Goal: Information Seeking & Learning: Learn about a topic

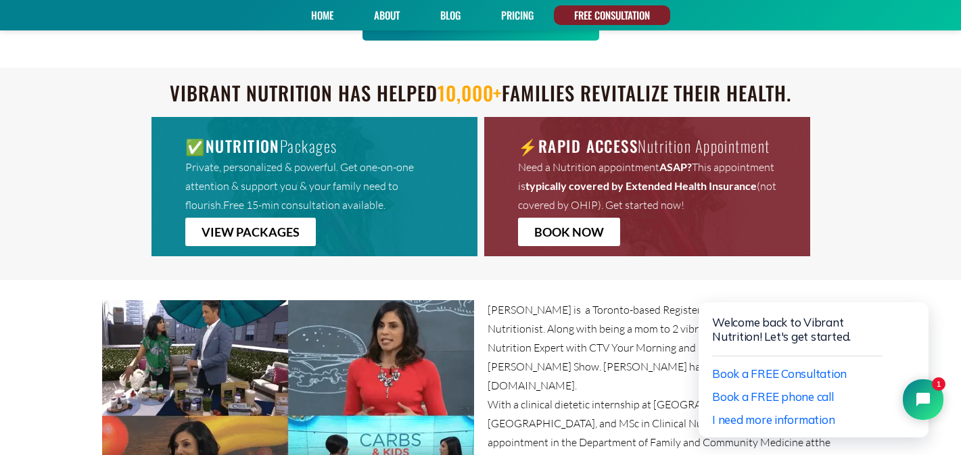
click at [79, 327] on section "Nishta Saxena is a Toronto-based Registered Dietitian and Child & Family Nutrit…" at bounding box center [480, 405] width 961 height 223
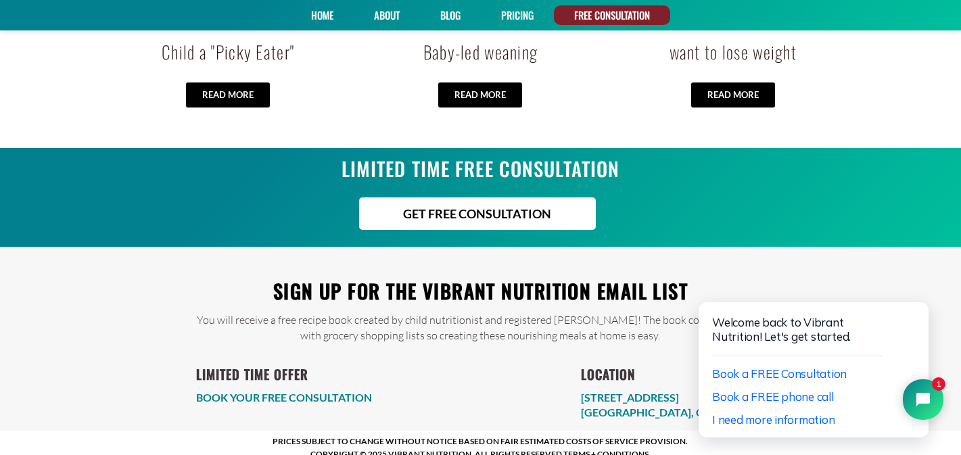
scroll to position [2806, 0]
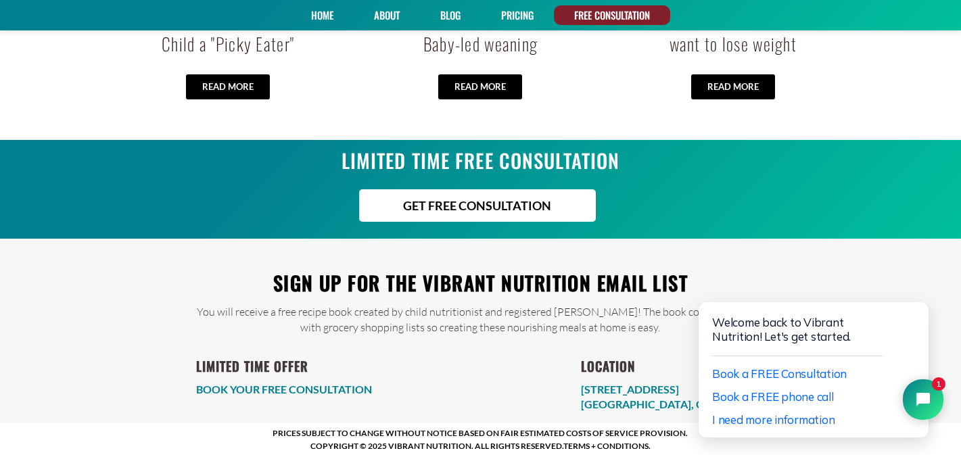
click at [450, 16] on link "Blog" at bounding box center [451, 15] width 30 height 20
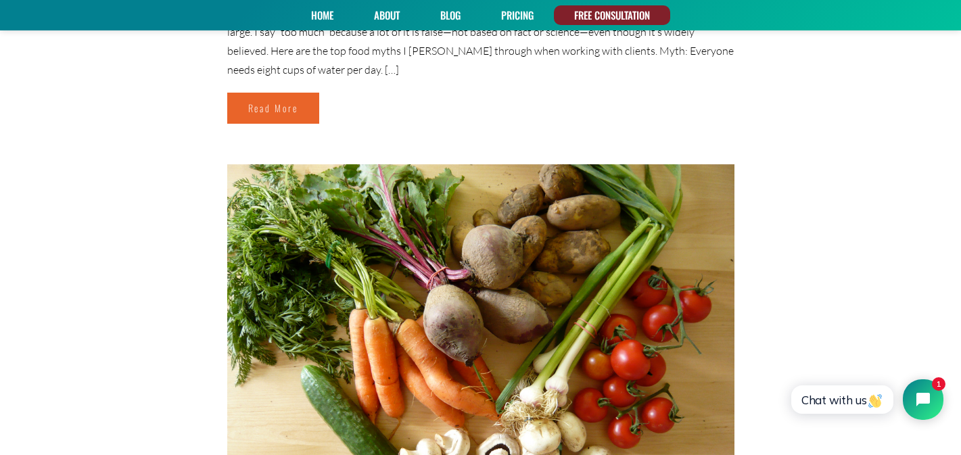
scroll to position [4992, 0]
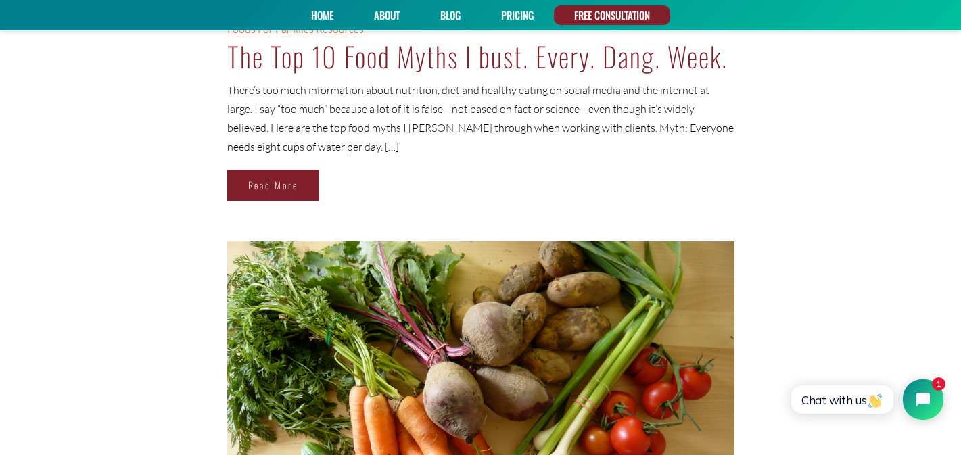
click at [267, 186] on link "Read More" at bounding box center [273, 185] width 92 height 31
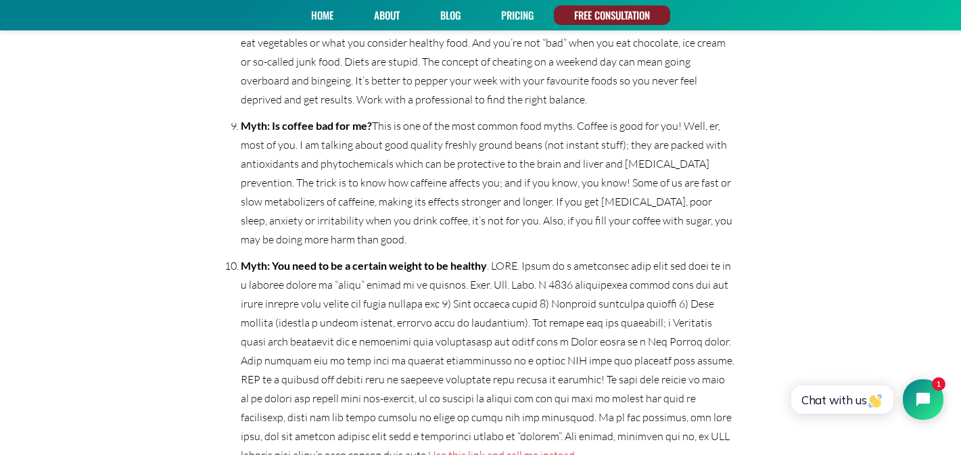
scroll to position [1740, 0]
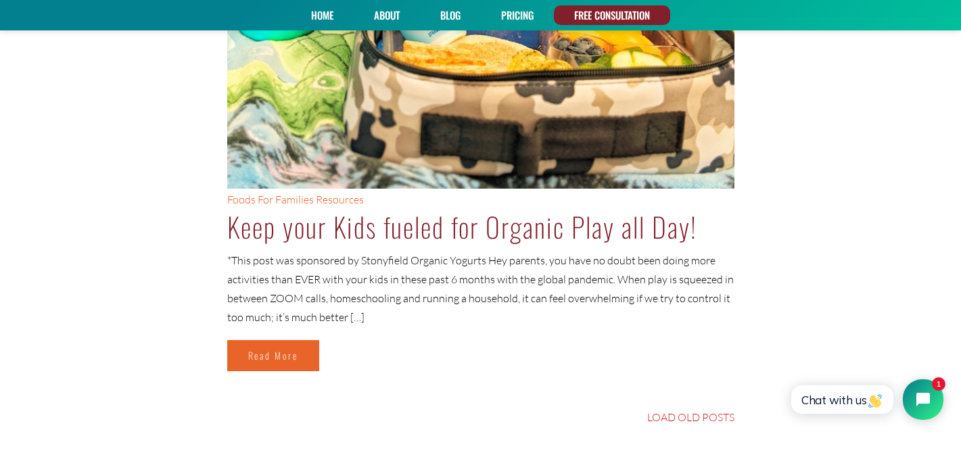
scroll to position [6551, 0]
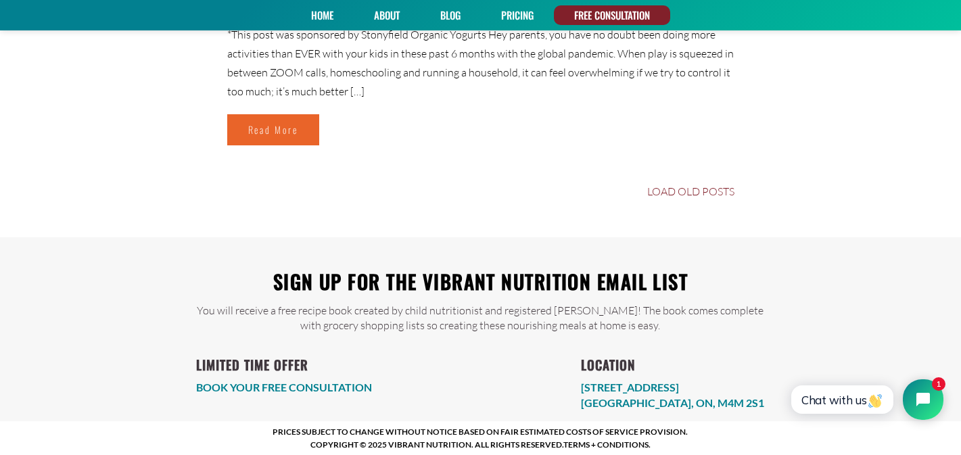
click at [683, 188] on link "LOAD OLD POSTS" at bounding box center [690, 191] width 87 height 11
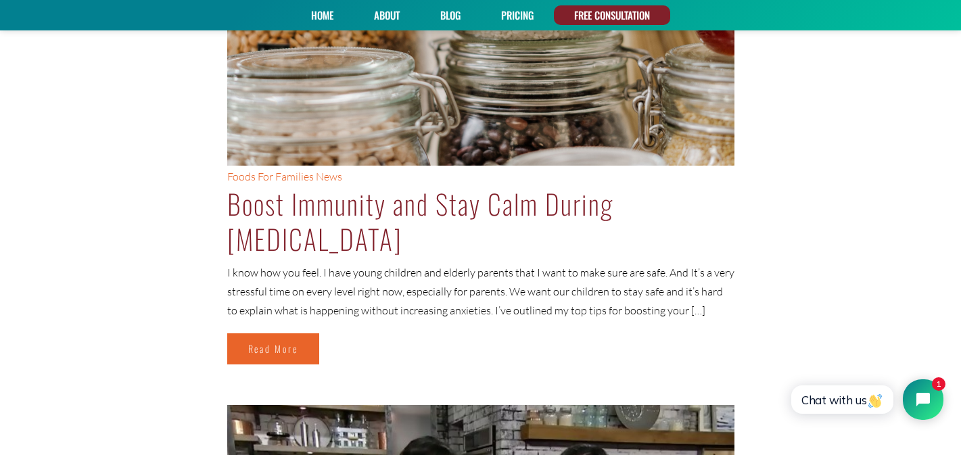
scroll to position [1347, 0]
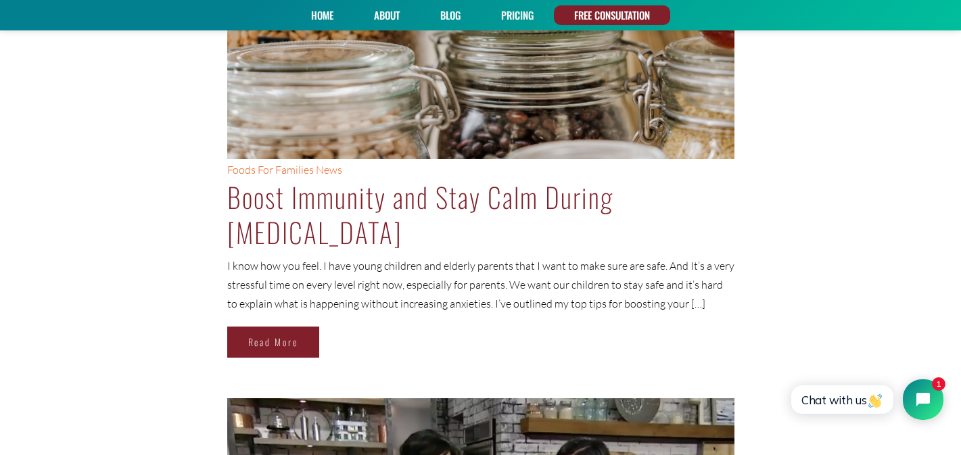
click at [254, 342] on link "Read More" at bounding box center [273, 342] width 92 height 31
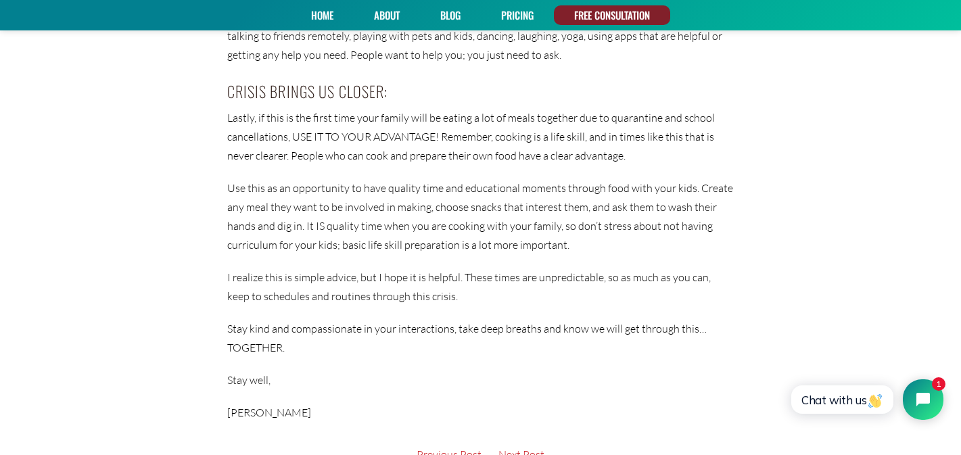
scroll to position [2776, 0]
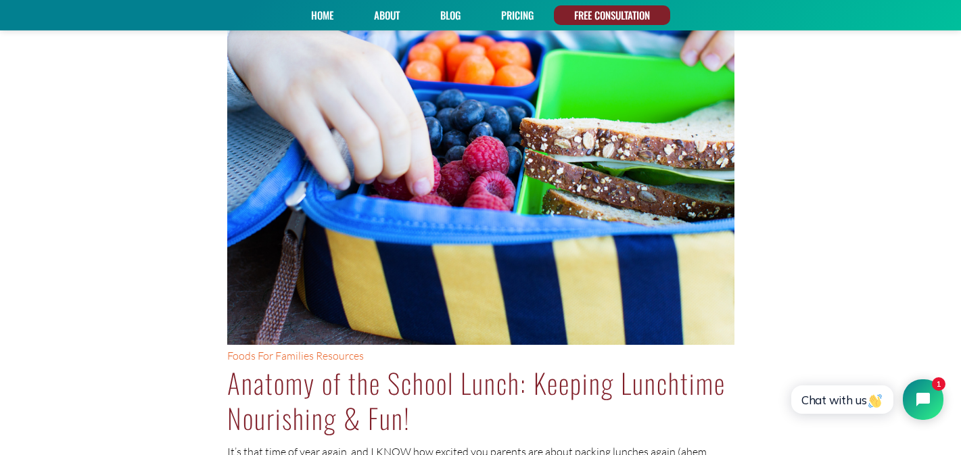
scroll to position [5437, 0]
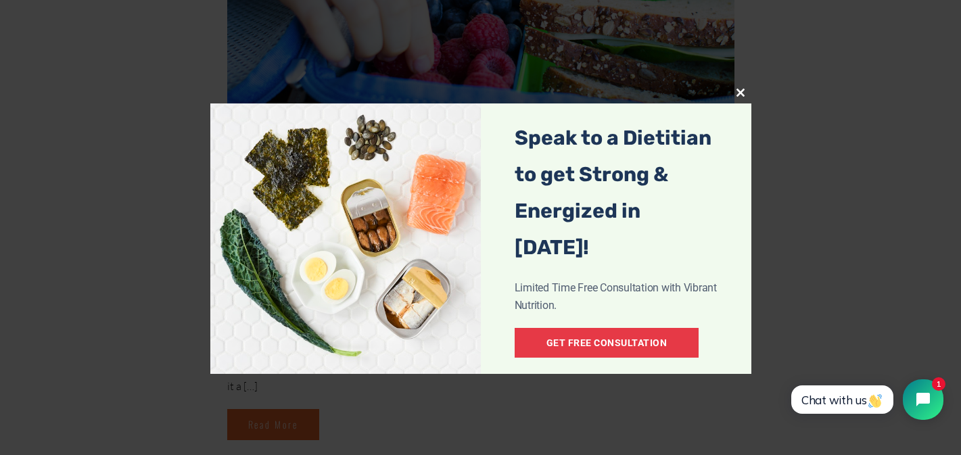
click at [743, 90] on span "popup" at bounding box center [741, 93] width 22 height 8
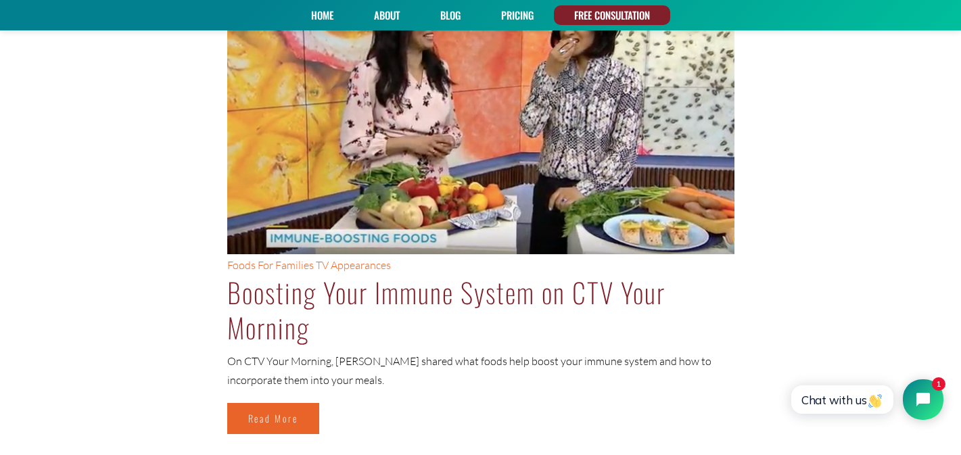
scroll to position [215, 0]
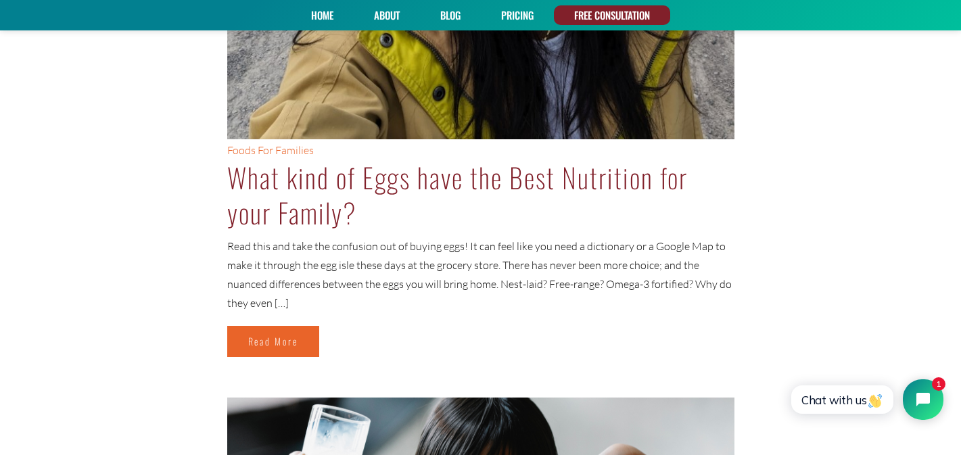
scroll to position [1711, 0]
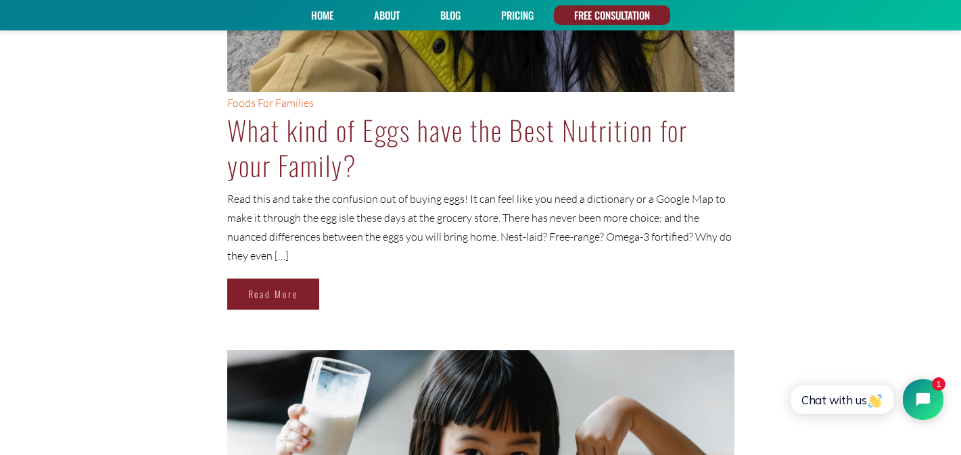
click at [287, 300] on link "Read More" at bounding box center [273, 294] width 92 height 31
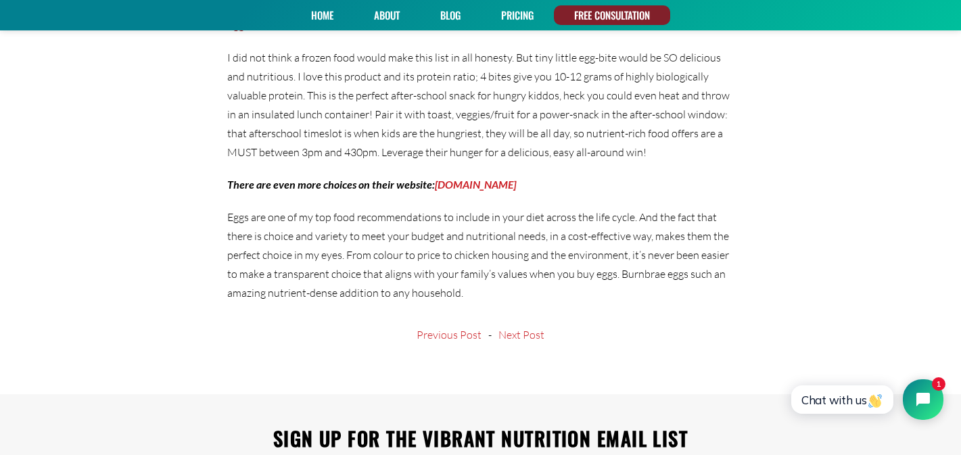
scroll to position [3626, 0]
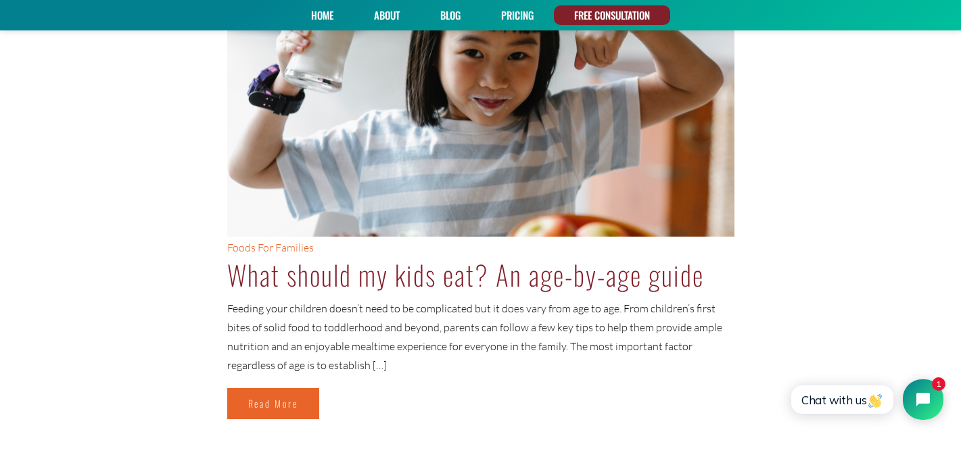
scroll to position [2395, 0]
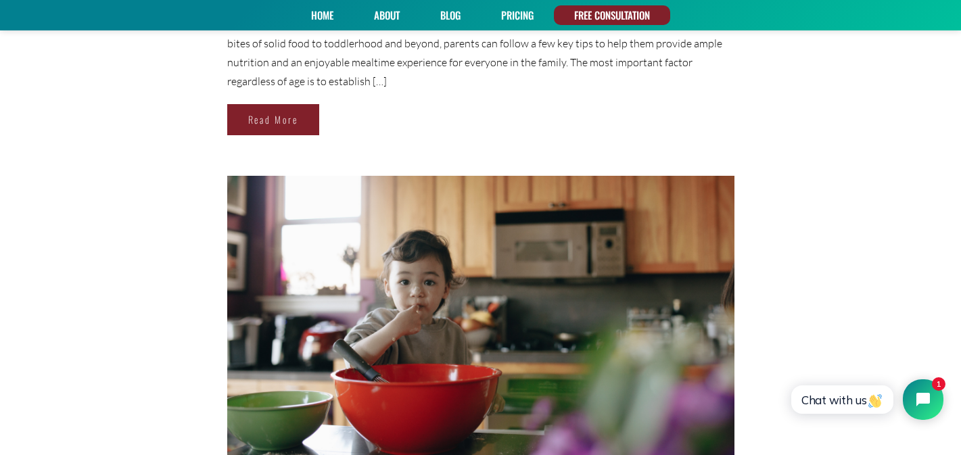
click at [254, 120] on link "Read More" at bounding box center [273, 119] width 92 height 31
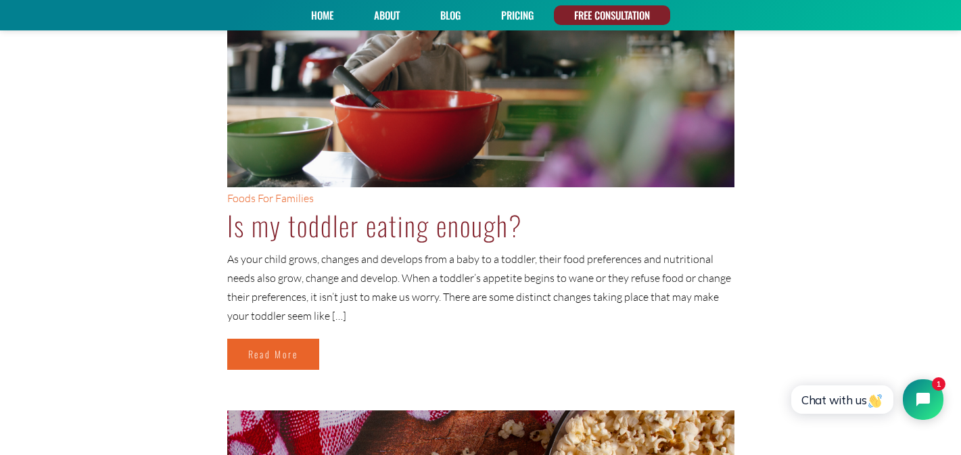
scroll to position [2799, 0]
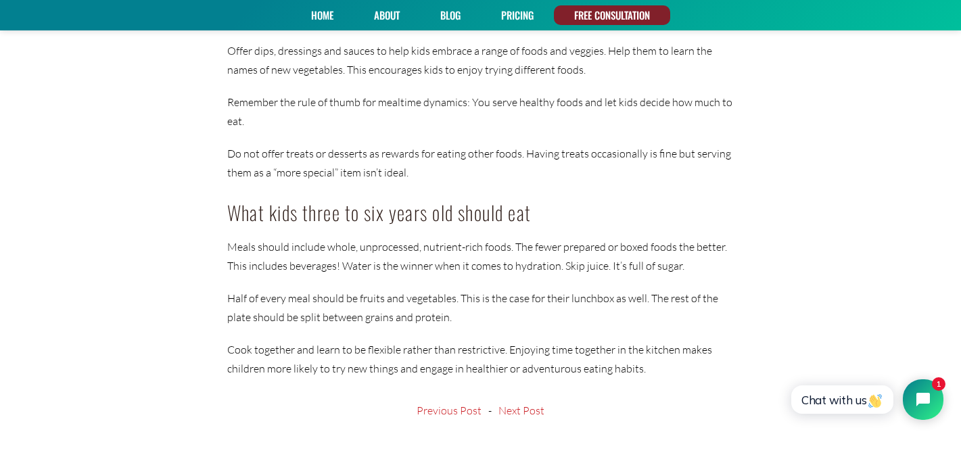
scroll to position [1289, 0]
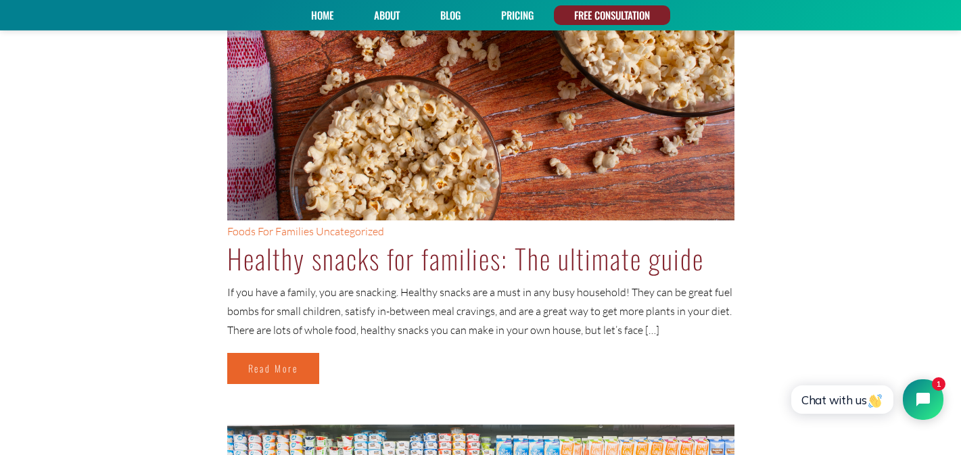
scroll to position [3294, 0]
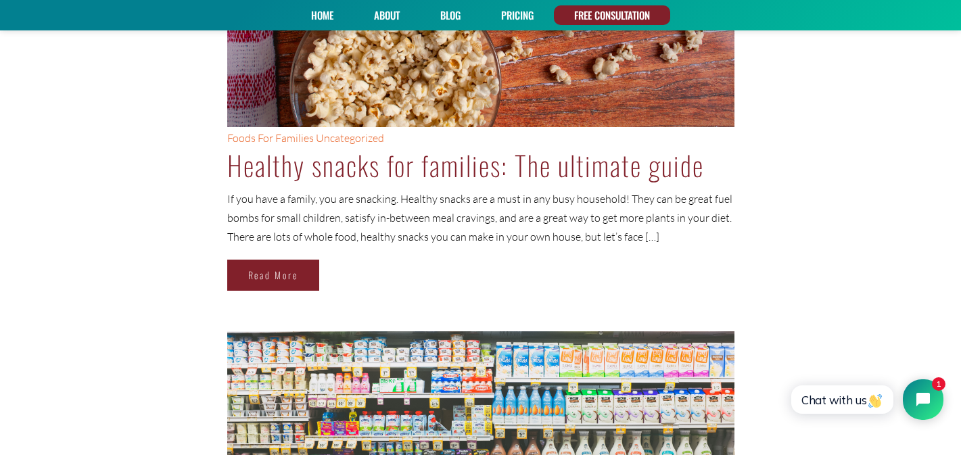
click at [300, 277] on link "Read More" at bounding box center [273, 275] width 92 height 31
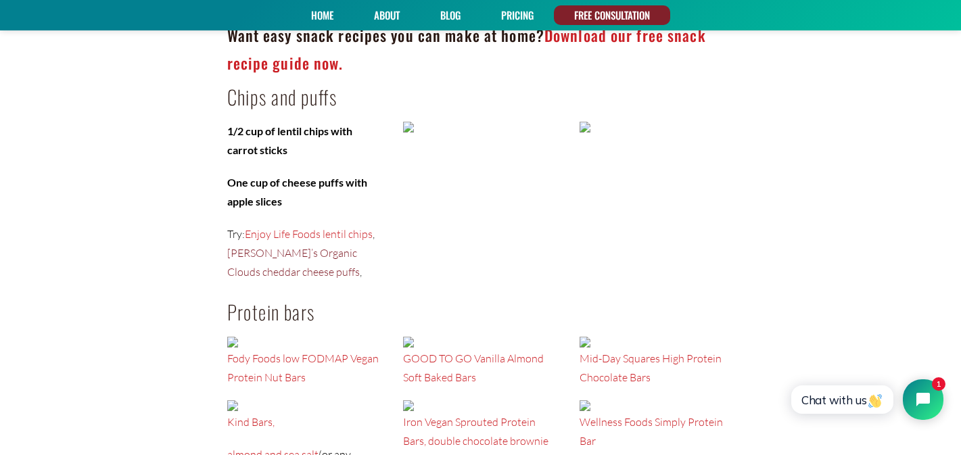
click at [306, 256] on link "[PERSON_NAME]’s Organic Clouds cheddar cheese puffs" at bounding box center [293, 262] width 133 height 32
click at [327, 235] on link "Enjoy Life Foods lentil chips" at bounding box center [309, 234] width 128 height 14
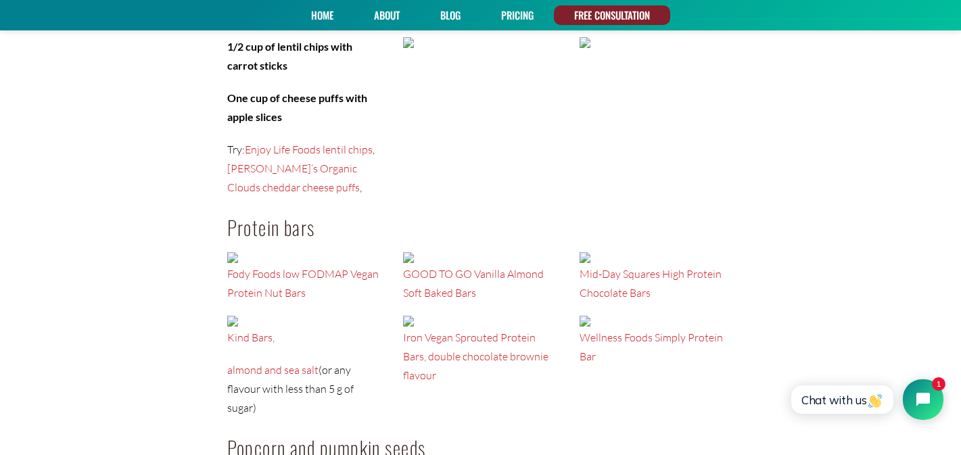
scroll to position [2010, 0]
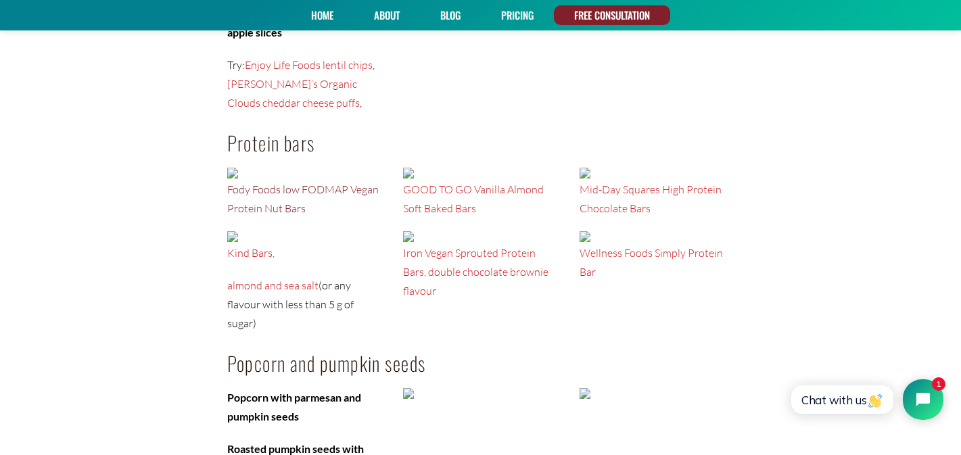
click at [321, 191] on link "Fody Foods low FODMAP Vegan Protein Nut Bars" at bounding box center [303, 199] width 152 height 32
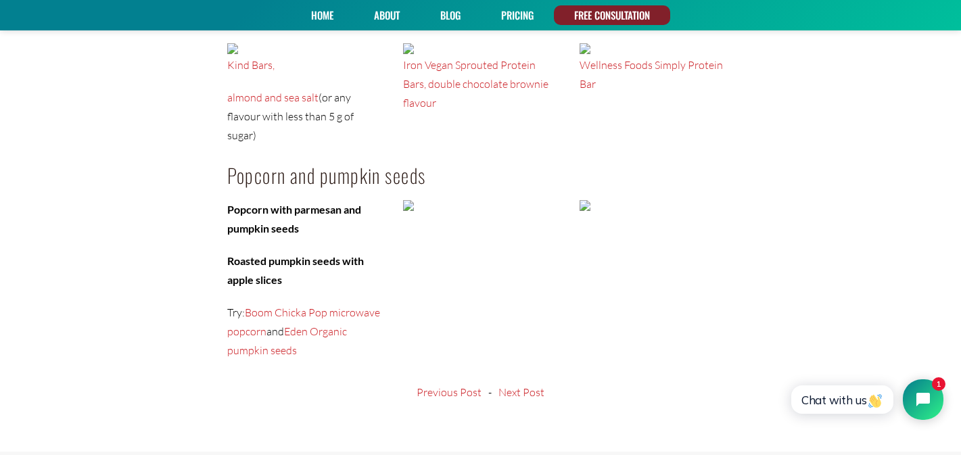
scroll to position [2200, 0]
click at [365, 304] on link "Boom Chicka Pop microwave popcorn" at bounding box center [303, 320] width 153 height 32
